Goal: Transaction & Acquisition: Purchase product/service

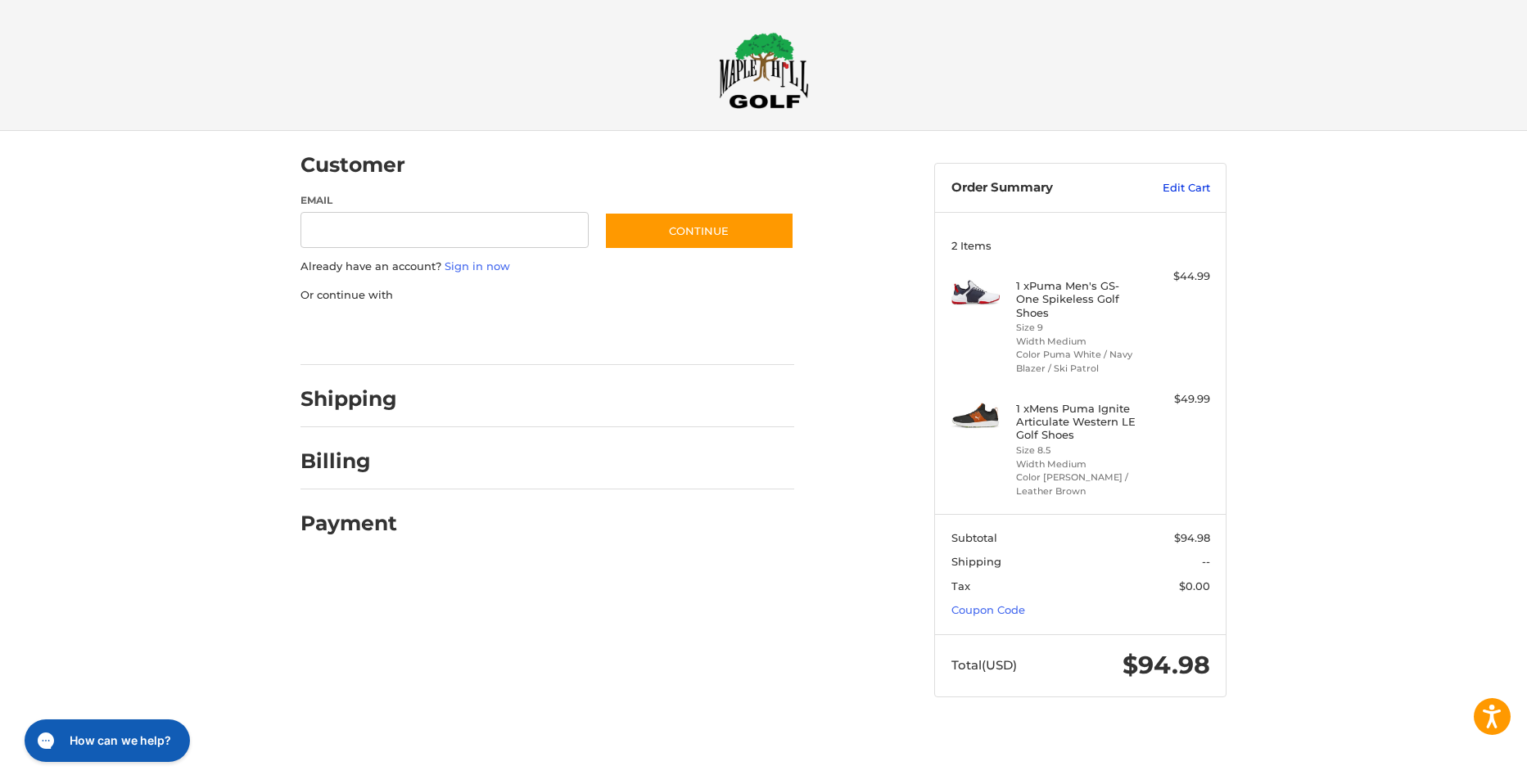
click at [1191, 186] on link "Edit Cart" at bounding box center [1168, 189] width 82 height 17
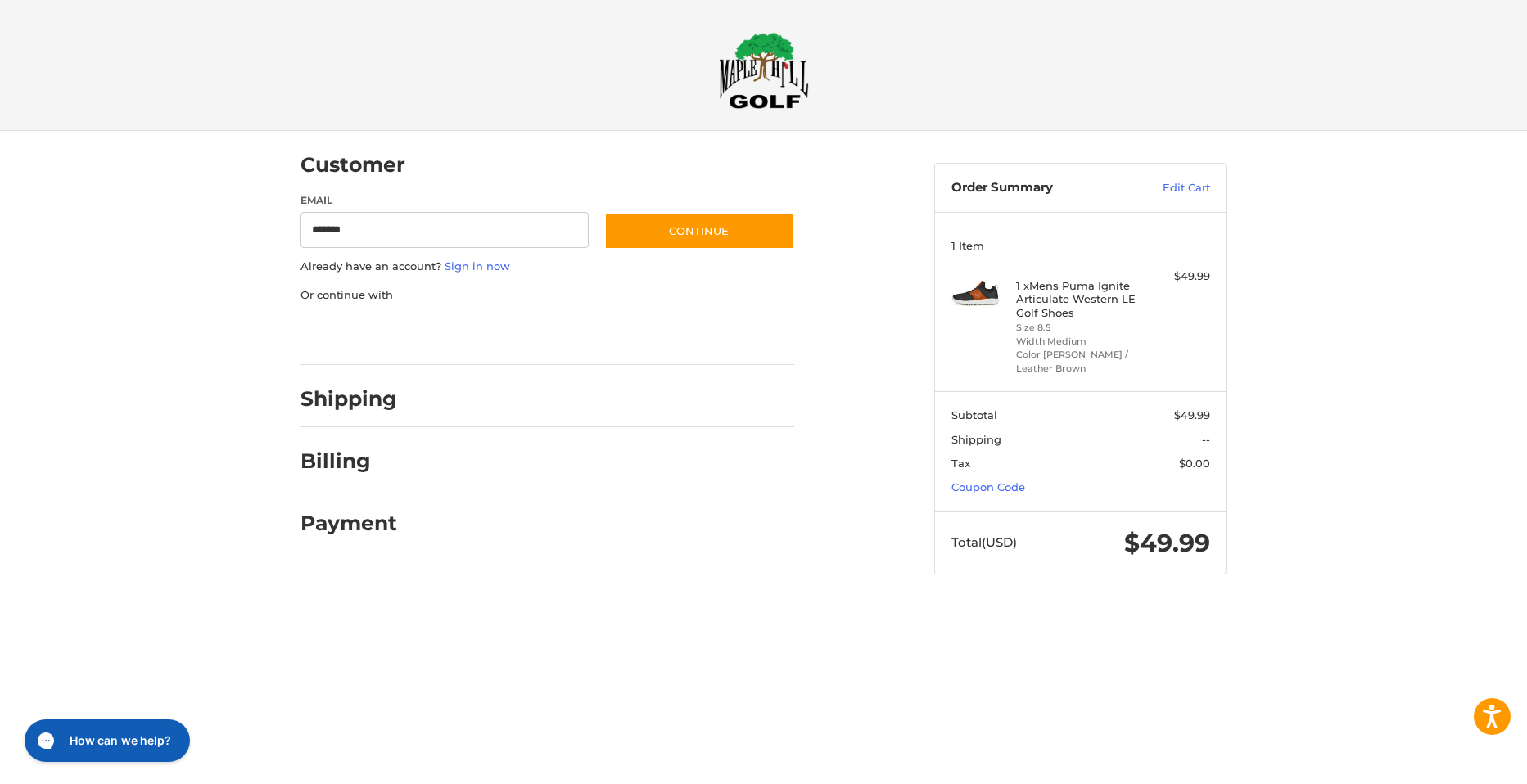
type input "**********"
click at [700, 229] on button "Continue" at bounding box center [698, 231] width 190 height 37
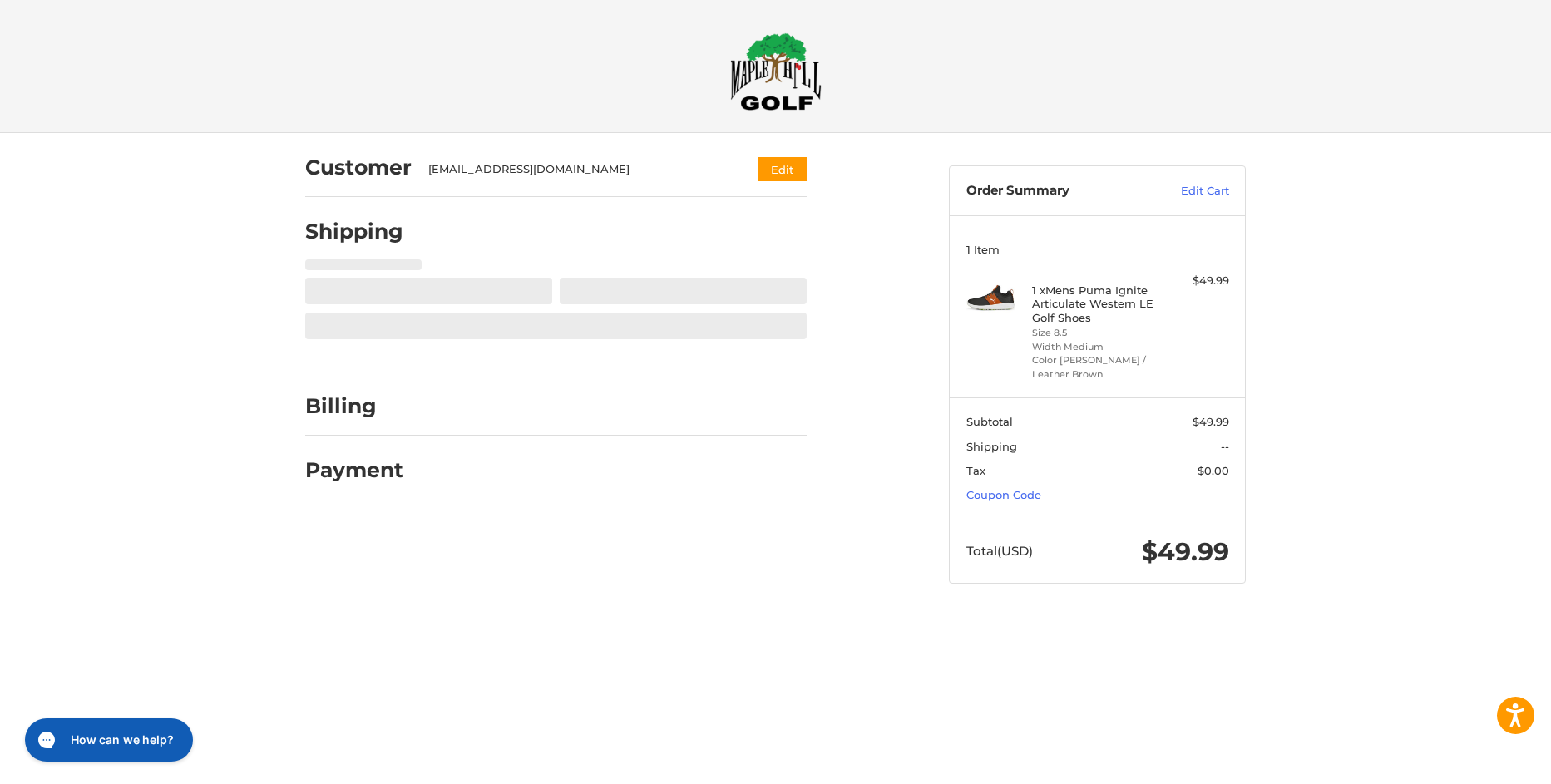
select select "**"
